Goal: Task Accomplishment & Management: Manage account settings

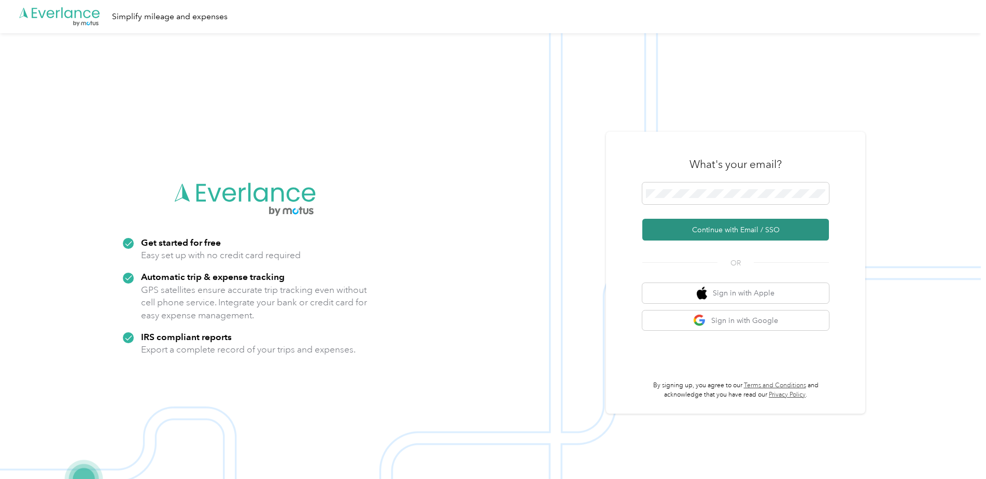
click at [720, 227] on button "Continue with Email / SSO" at bounding box center [735, 230] width 187 height 22
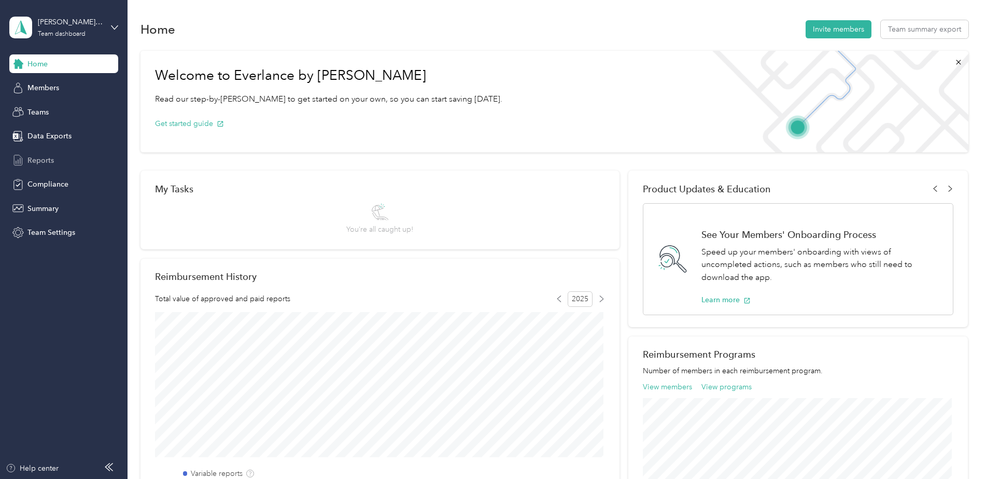
click at [49, 161] on span "Reports" at bounding box center [40, 160] width 26 height 11
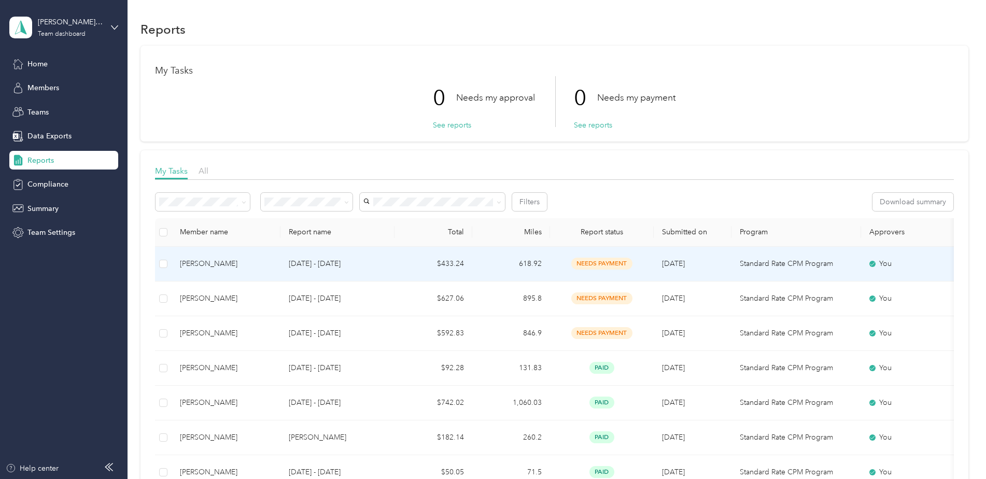
click at [316, 263] on p "Sep 8 - 21, 2025" at bounding box center [337, 263] width 97 height 11
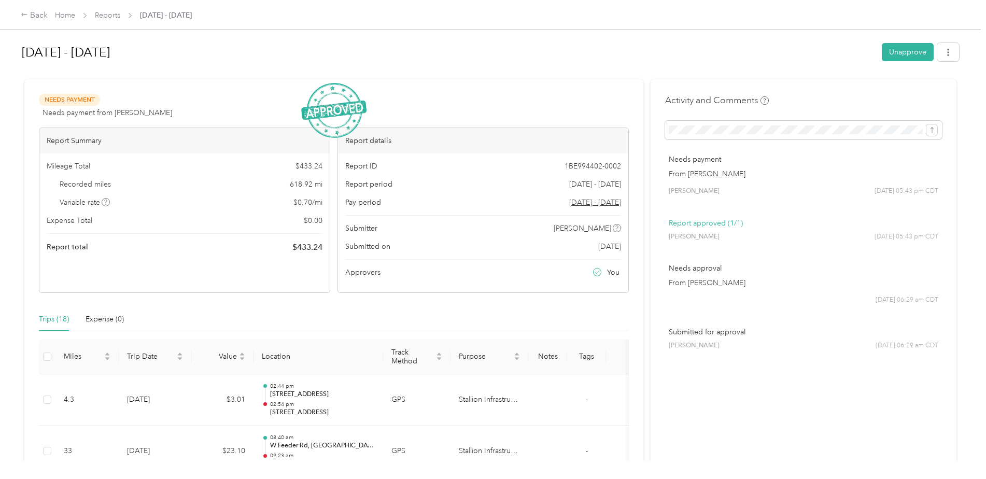
click at [19, 13] on div "Back Home Reports Sep 8 - 21, 2025" at bounding box center [493, 14] width 986 height 29
click at [24, 16] on icon at bounding box center [24, 14] width 7 height 7
